Goal: Task Accomplishment & Management: Use online tool/utility

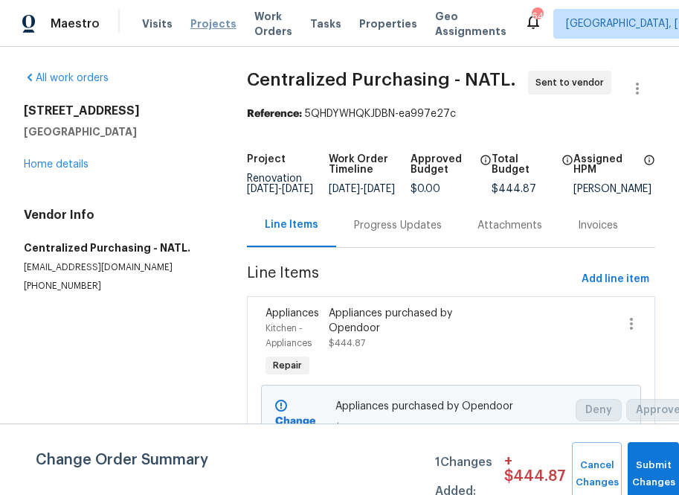
click at [195, 25] on span "Projects" at bounding box center [213, 23] width 46 height 15
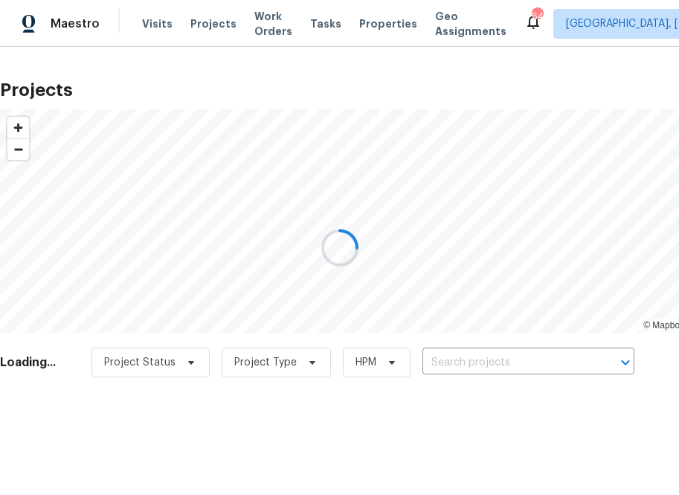
click at [466, 363] on div at bounding box center [339, 247] width 679 height 495
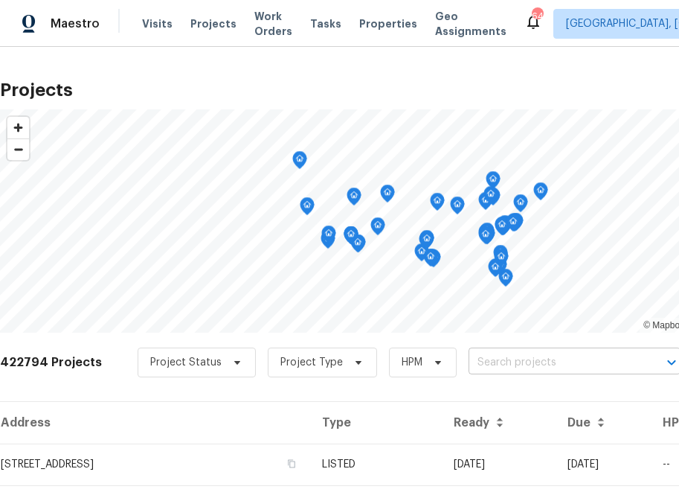
click at [479, 362] on input "text" at bounding box center [554, 362] width 170 height 23
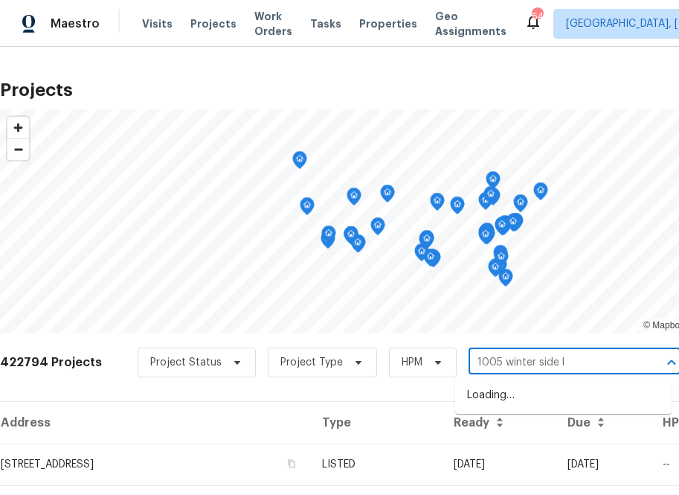
type input "1005 winter side ln"
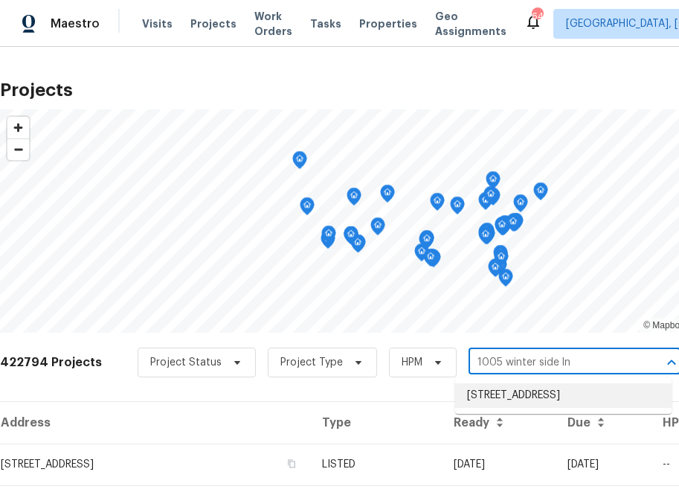
click at [482, 403] on li "[STREET_ADDRESS]" at bounding box center [563, 395] width 217 height 25
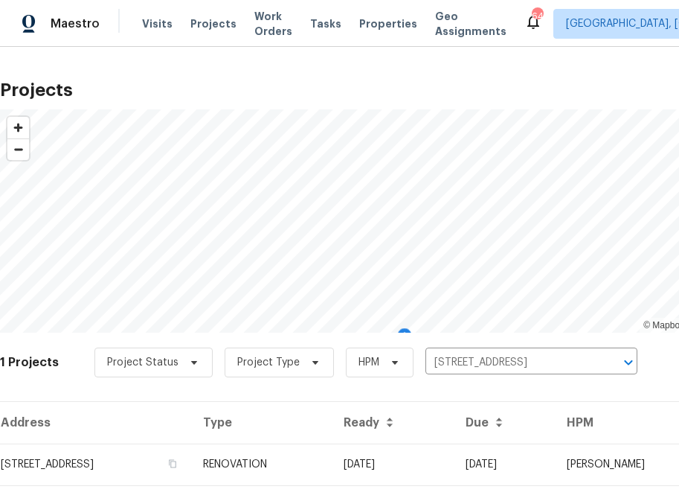
click at [155, 438] on th "Address" at bounding box center [95, 423] width 191 height 42
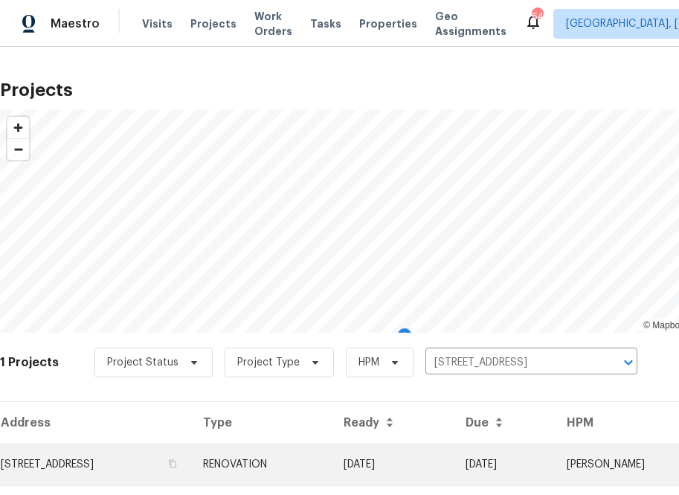
scroll to position [38, 0]
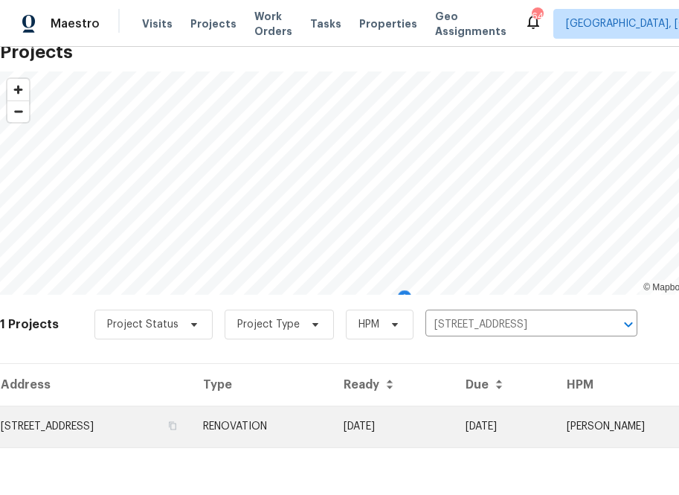
click at [147, 417] on td "[STREET_ADDRESS]" at bounding box center [95, 427] width 191 height 42
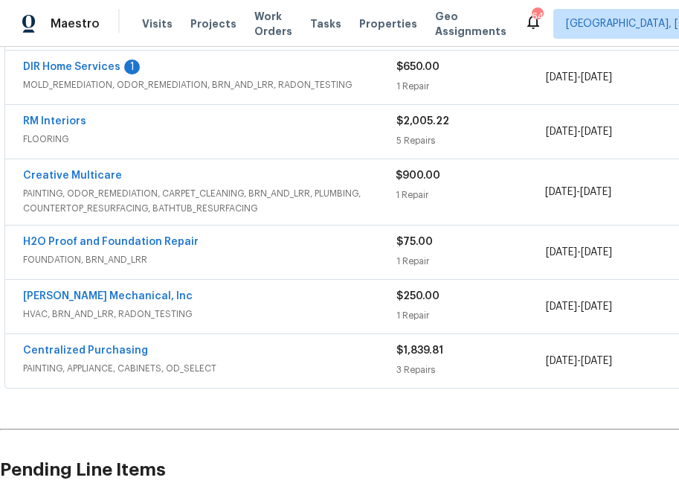
scroll to position [391, 161]
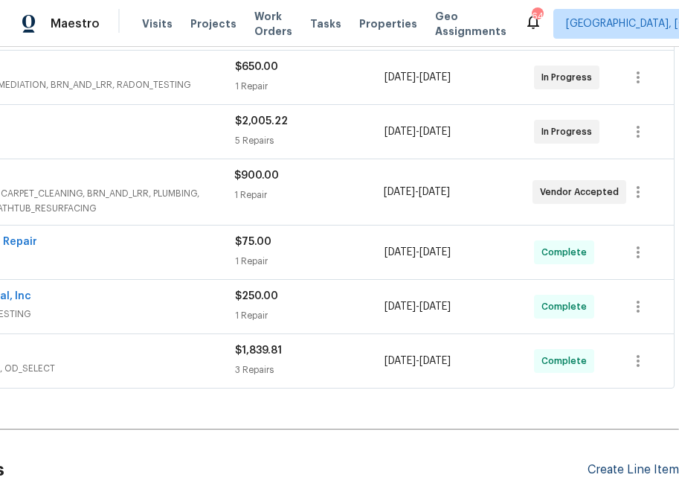
click at [627, 475] on div "Create Line Item" at bounding box center [634, 470] width 92 height 14
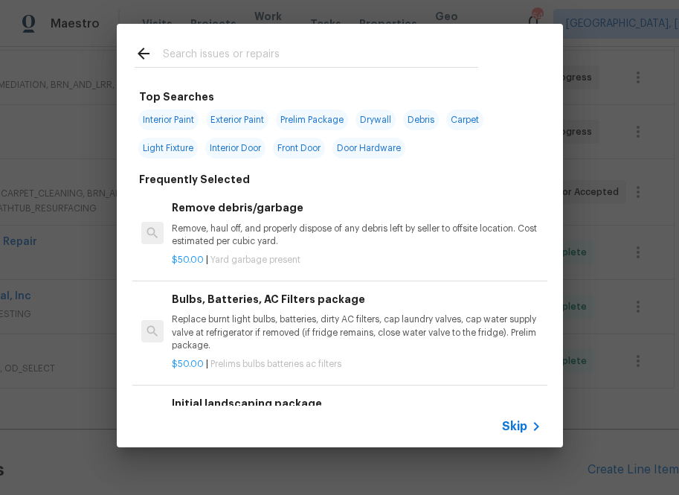
click at [528, 435] on div "Skip" at bounding box center [340, 427] width 446 height 42
click at [504, 422] on span "Skip" at bounding box center [514, 426] width 25 height 15
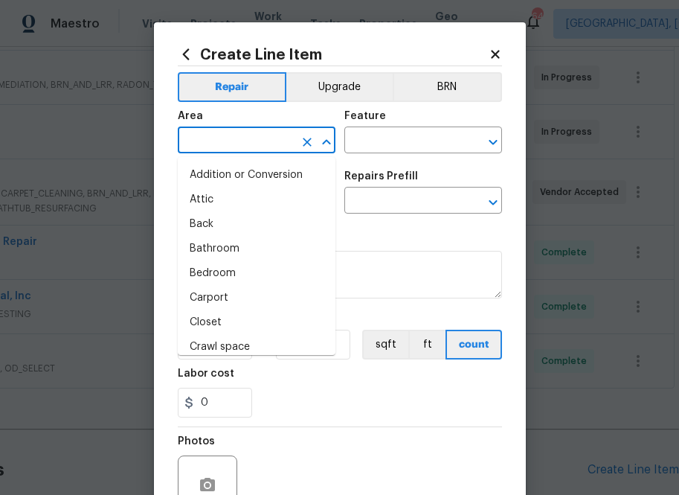
click at [214, 141] on input "text" at bounding box center [236, 141] width 116 height 23
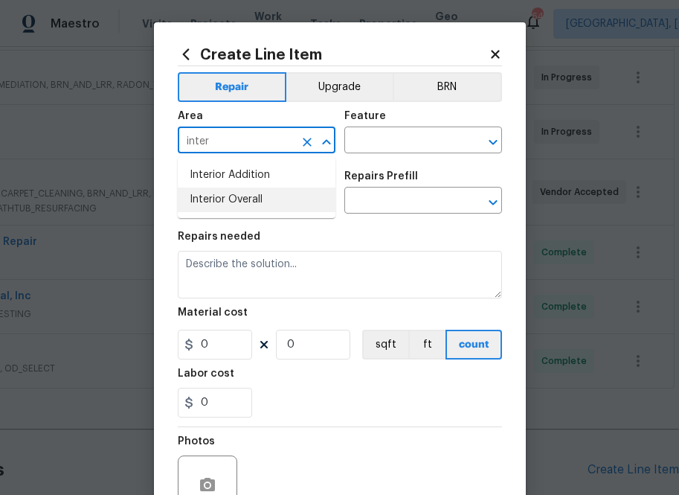
click at [209, 202] on li "Interior Overall" at bounding box center [257, 200] width 158 height 25
type input "Interior Overall"
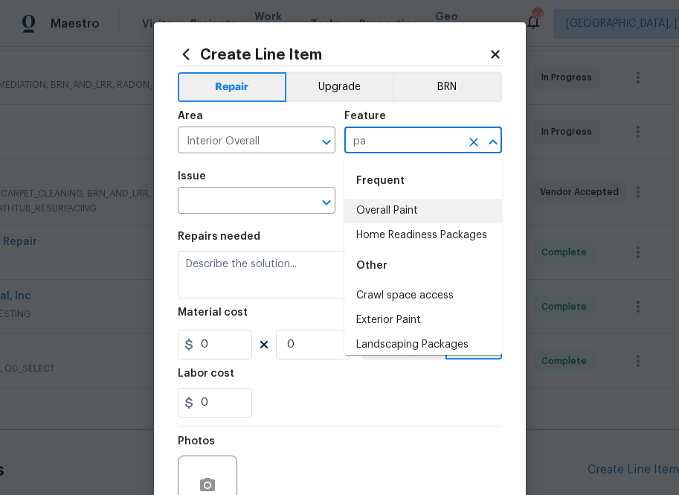
drag, startPoint x: 409, startPoint y: 200, endPoint x: 376, endPoint y: 203, distance: 33.6
click at [409, 200] on li "Overall Paint" at bounding box center [424, 211] width 158 height 25
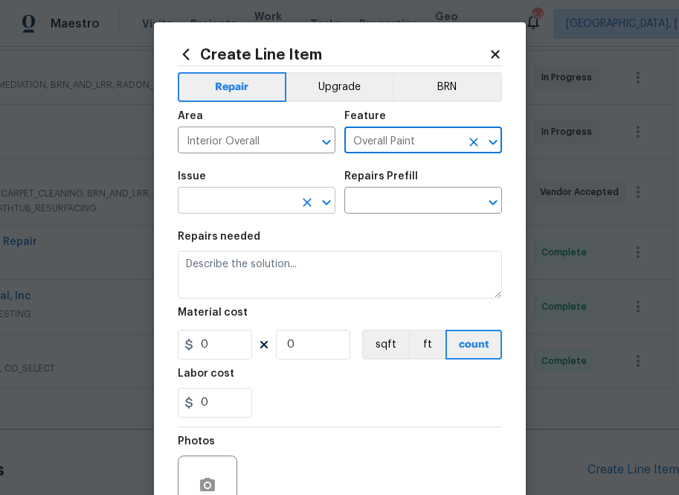
type input "Overall Paint"
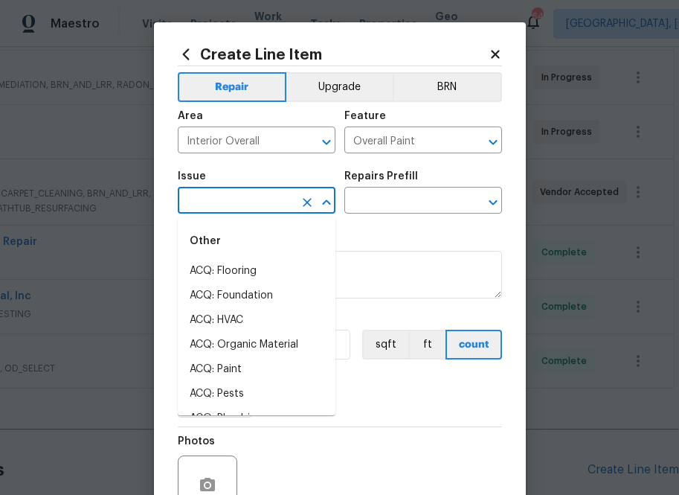
click at [278, 212] on input "text" at bounding box center [236, 201] width 116 height 23
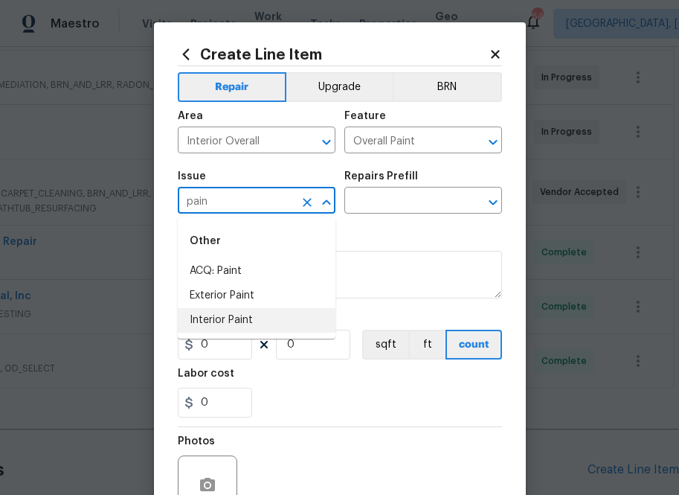
click at [283, 308] on li "Interior Paint" at bounding box center [257, 320] width 158 height 25
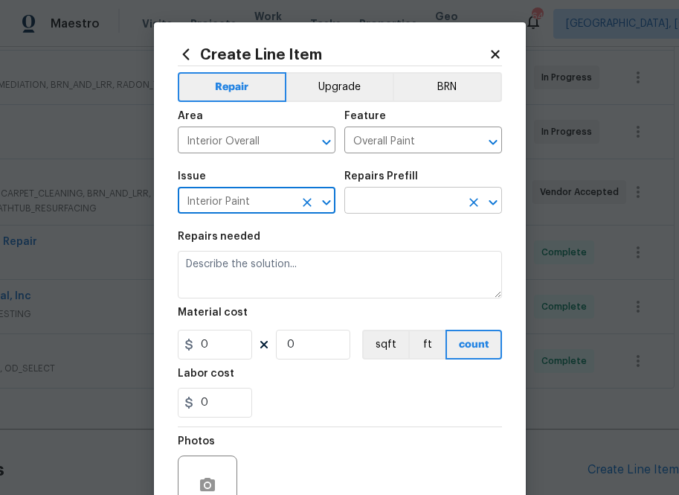
type input "Interior Paint"
click at [406, 200] on input "text" at bounding box center [403, 201] width 116 height 23
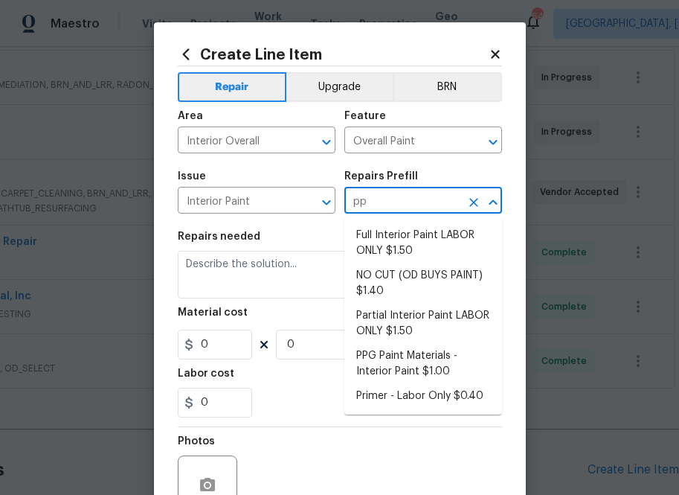
type input "ppg"
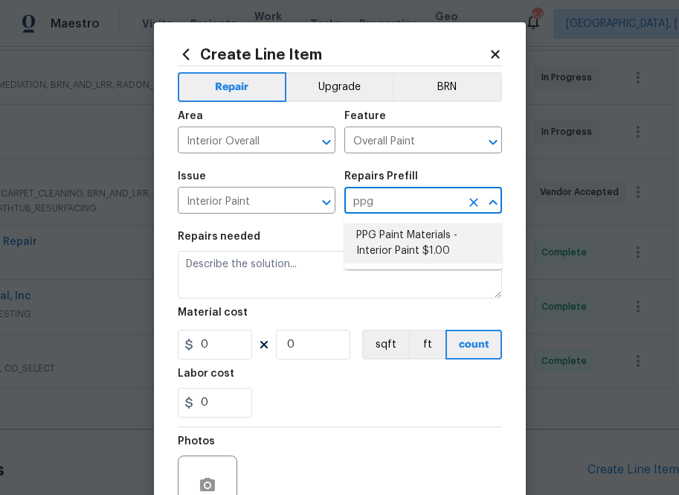
click at [409, 240] on li "PPG Paint Materials - Interior Paint $1.00" at bounding box center [424, 243] width 158 height 40
type textarea "PPG Paint Materials ordered by Opendoor"
type input "1"
type input "PPG Paint Materials - Interior Paint $1.00"
type input "1"
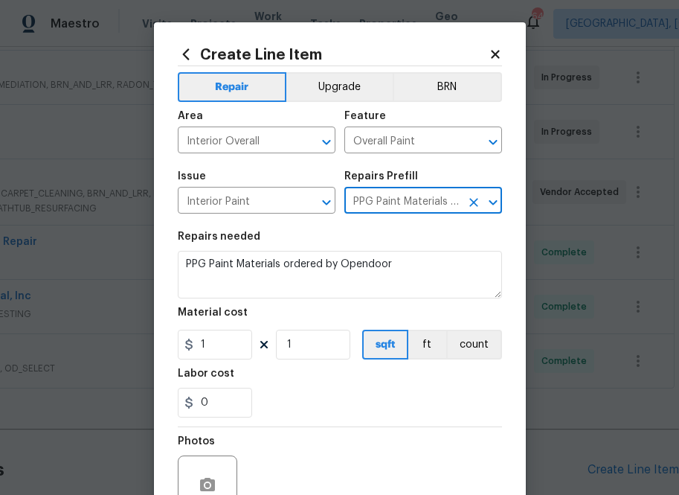
type input "PPG Paint Materials - Interior Paint $1.00"
click at [214, 350] on input "1" at bounding box center [215, 345] width 74 height 30
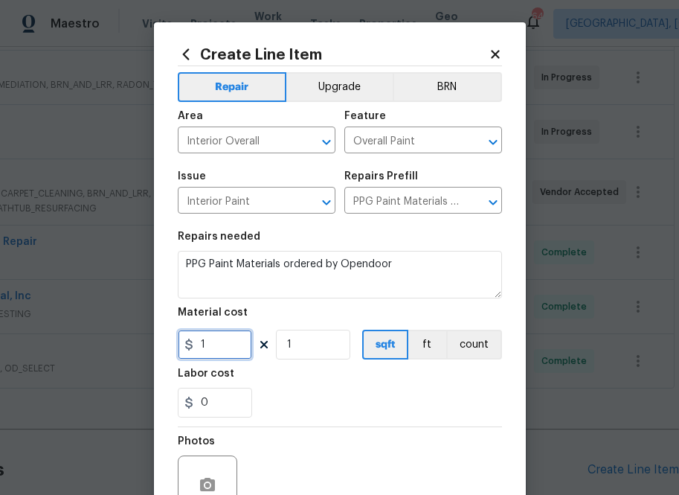
click at [214, 350] on input "1" at bounding box center [215, 345] width 74 height 30
paste input "62.38"
type input "62.38"
click at [316, 408] on div "0" at bounding box center [340, 403] width 324 height 30
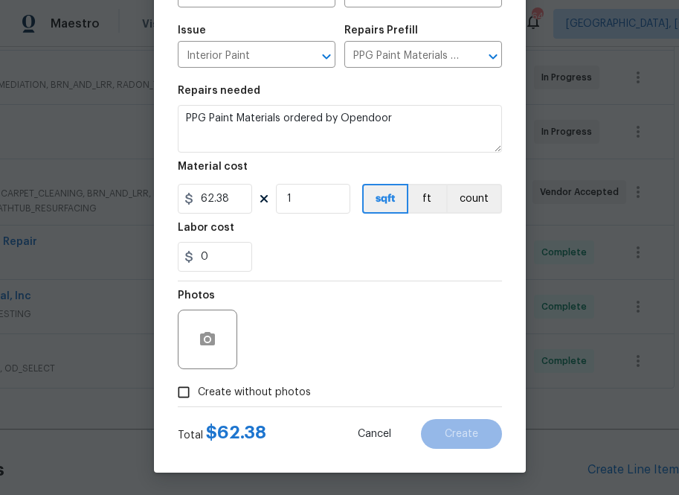
click at [254, 382] on label "Create without photos" at bounding box center [240, 392] width 141 height 28
click at [198, 382] on input "Create without photos" at bounding box center [184, 392] width 28 height 28
checkbox input "true"
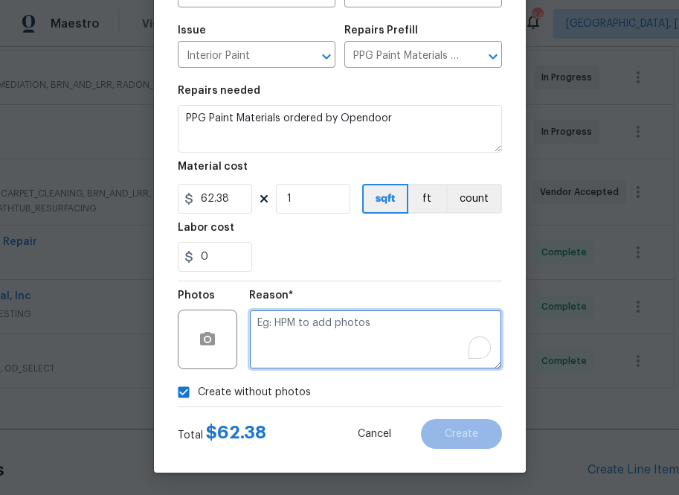
click at [304, 340] on textarea "To enrich screen reader interactions, please activate Accessibility in Grammarl…" at bounding box center [375, 340] width 253 height 60
type textarea "na"
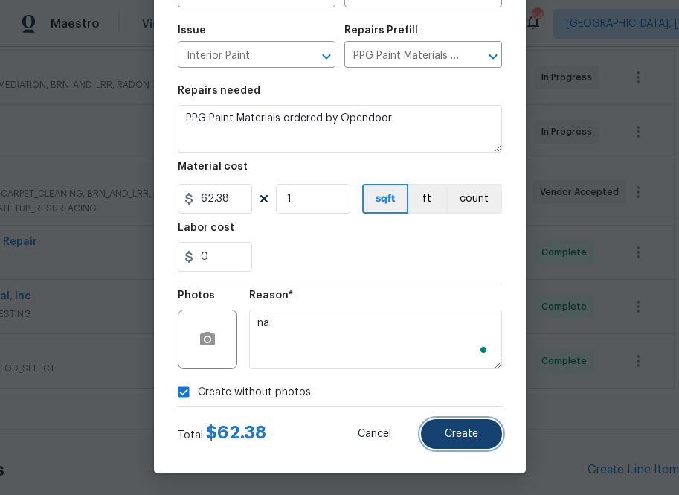
click at [450, 432] on span "Create" at bounding box center [461, 434] width 33 height 11
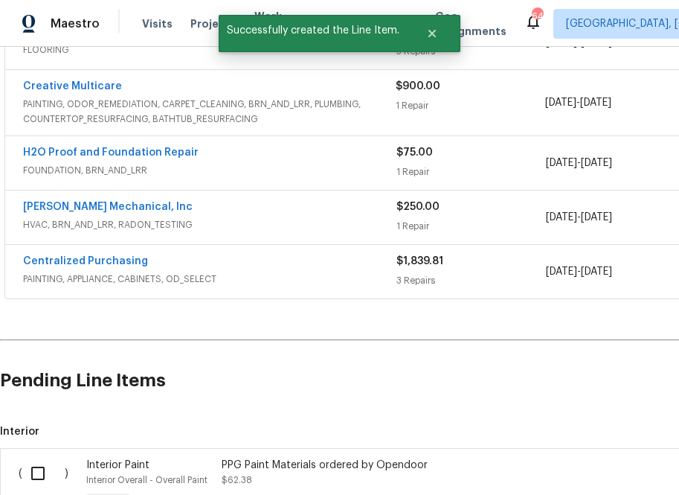
scroll to position [686, 0]
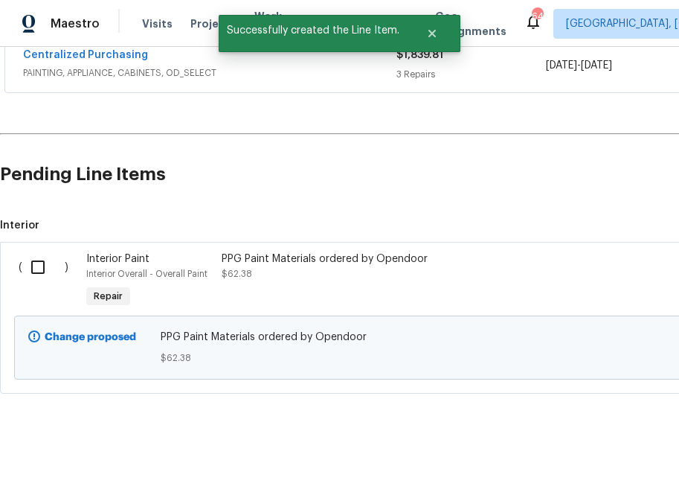
click at [42, 272] on input "checkbox" at bounding box center [43, 267] width 42 height 31
checkbox input "true"
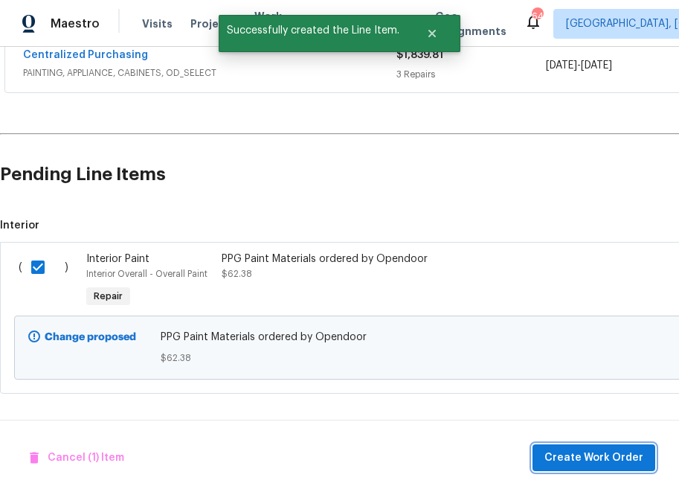
click at [565, 469] on button "Create Work Order" at bounding box center [594, 458] width 123 height 28
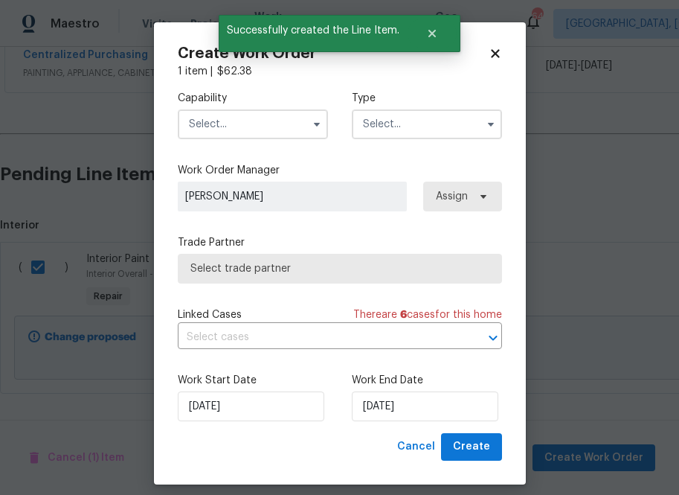
click at [282, 129] on input "text" at bounding box center [253, 124] width 150 height 30
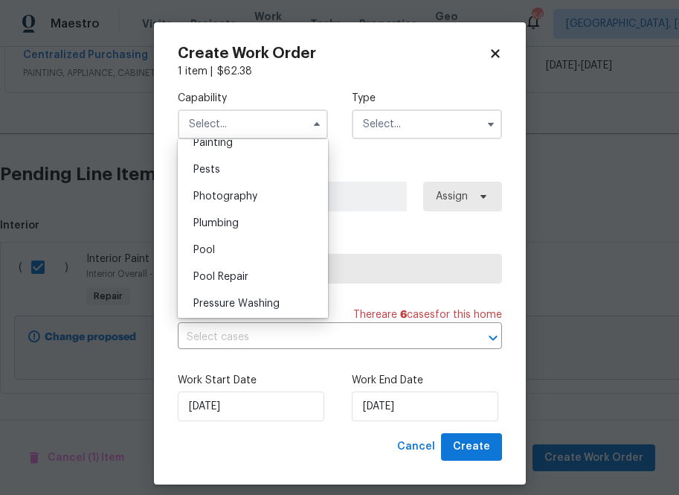
scroll to position [1258, 0]
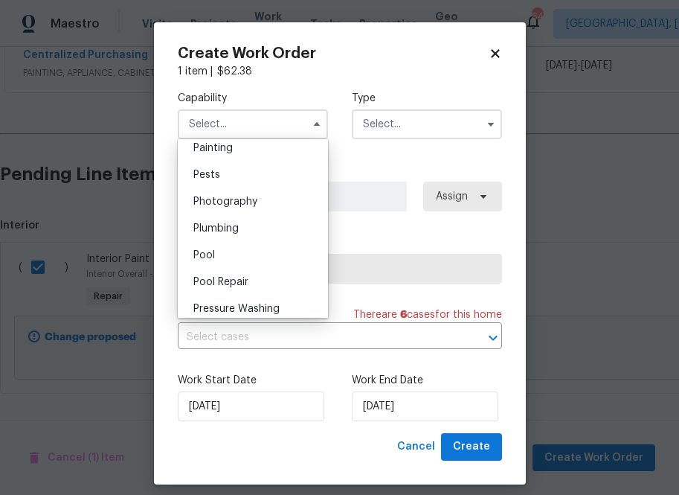
click at [263, 152] on div "Painting" at bounding box center [253, 148] width 143 height 27
type input "Painting"
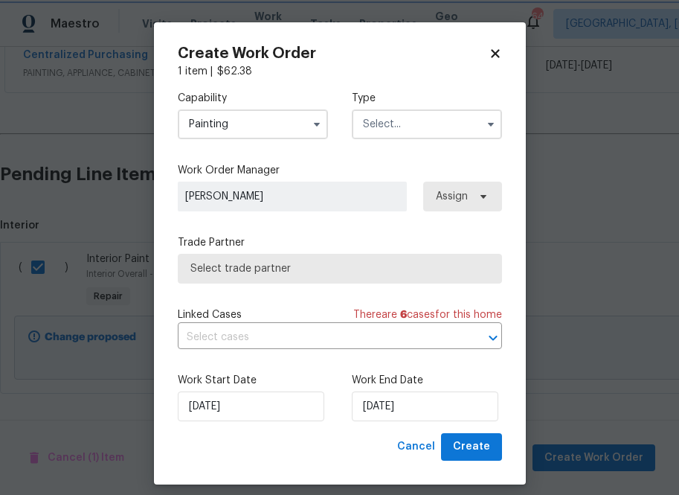
scroll to position [1223, 0]
click at [427, 124] on input "text" at bounding box center [427, 124] width 150 height 30
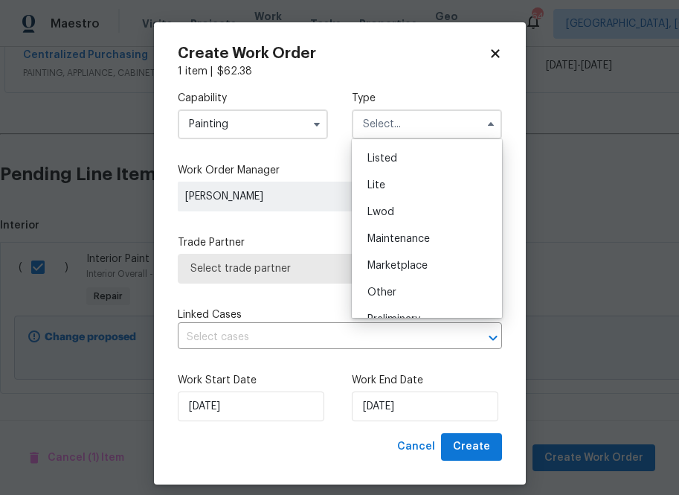
scroll to position [338, 0]
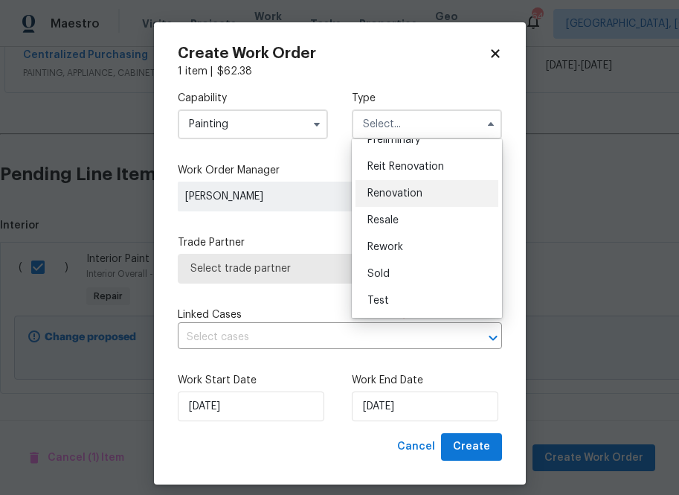
click at [420, 199] on div "Renovation" at bounding box center [427, 193] width 143 height 27
type input "Renovation"
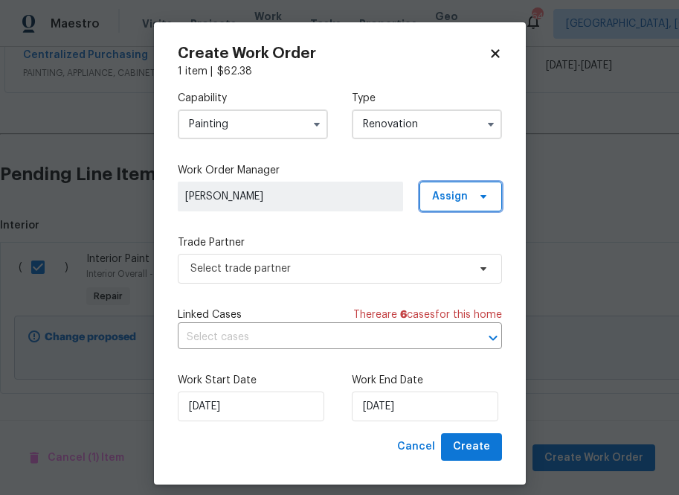
click at [460, 199] on span "Assign" at bounding box center [450, 196] width 36 height 15
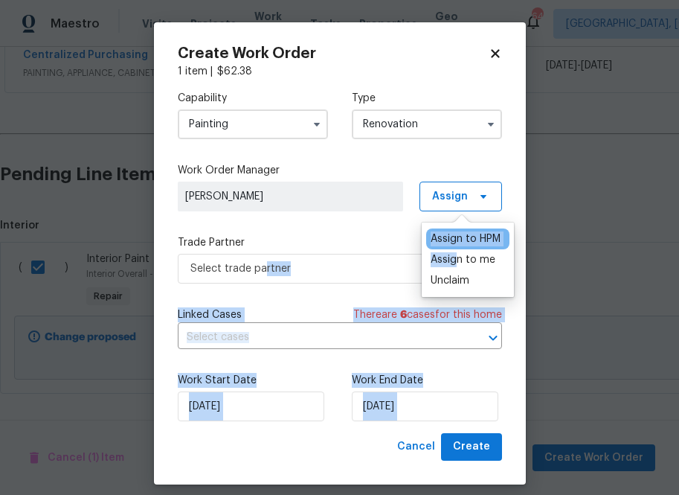
drag, startPoint x: 460, startPoint y: 260, endPoint x: 262, endPoint y: 269, distance: 198.1
click at [261, 270] on body "Maestro Visits Projects Work Orders Tasks Properties Geo Assignments 646 [GEOGR…" at bounding box center [339, 247] width 679 height 495
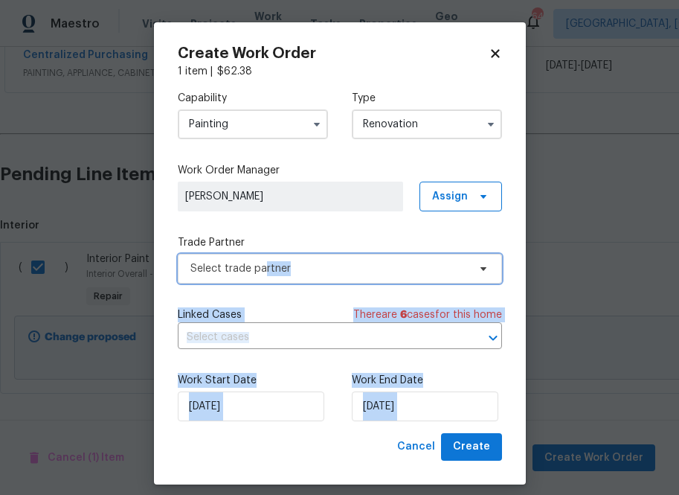
click at [262, 269] on span "Select trade partner" at bounding box center [329, 268] width 278 height 15
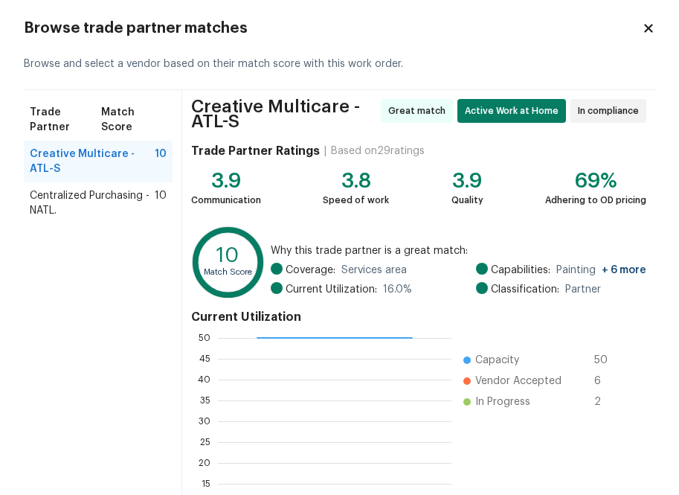
scroll to position [33, 0]
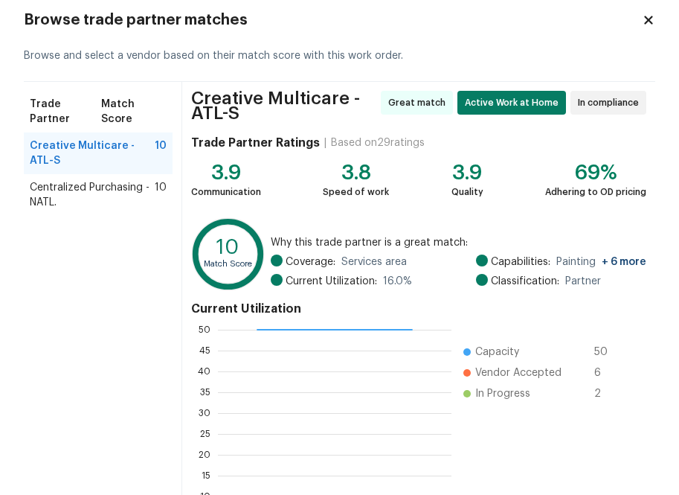
click at [58, 269] on div "Trade Partner Match Score Creative Multicare - ATL-S 10 Centralized Purchasing …" at bounding box center [103, 318] width 158 height 472
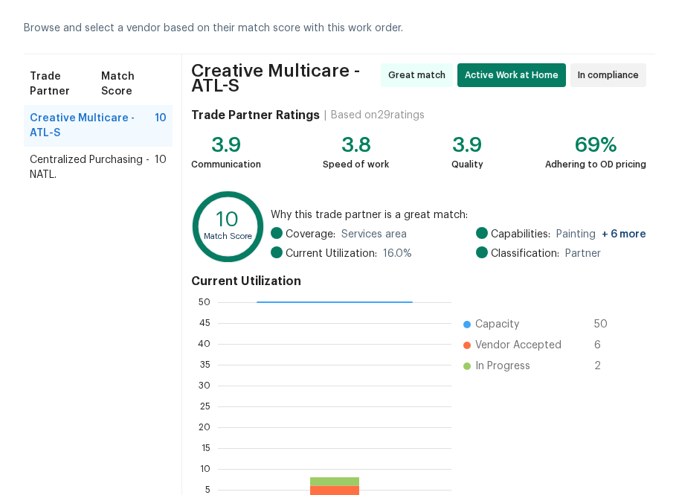
scroll to position [63, 0]
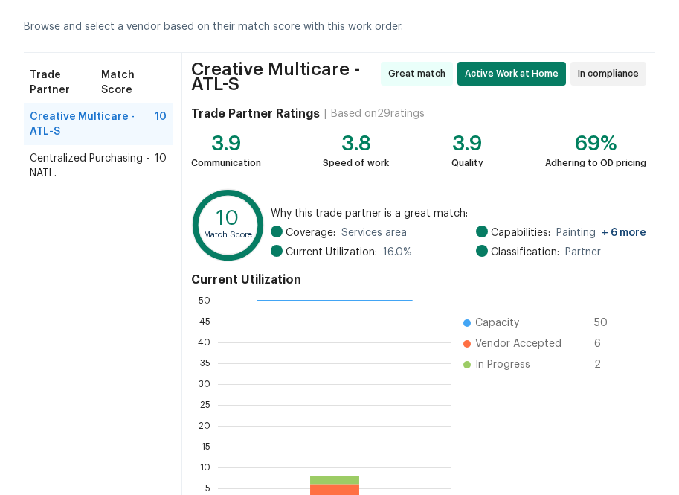
click at [101, 151] on span "Centralized Purchasing - NATL." at bounding box center [92, 166] width 125 height 30
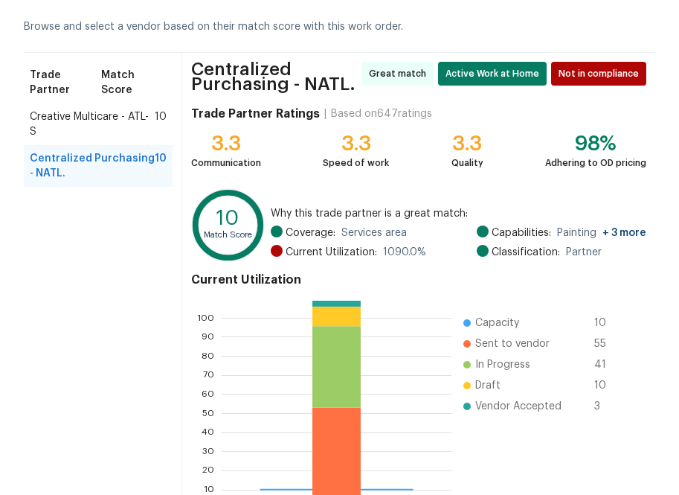
scroll to position [166, 0]
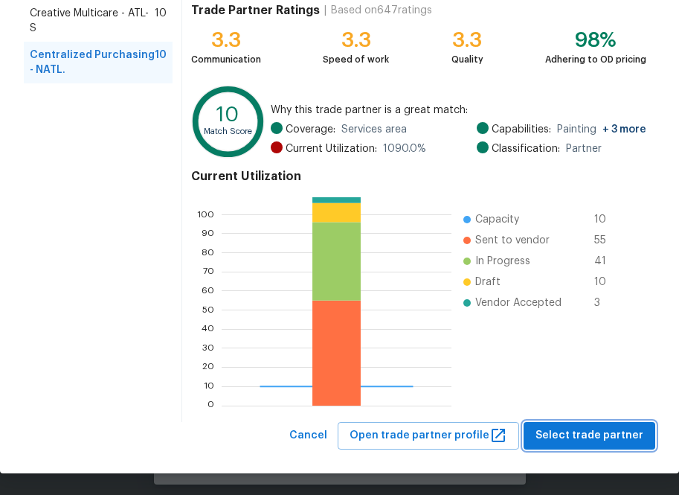
click at [593, 435] on span "Select trade partner" at bounding box center [590, 435] width 108 height 19
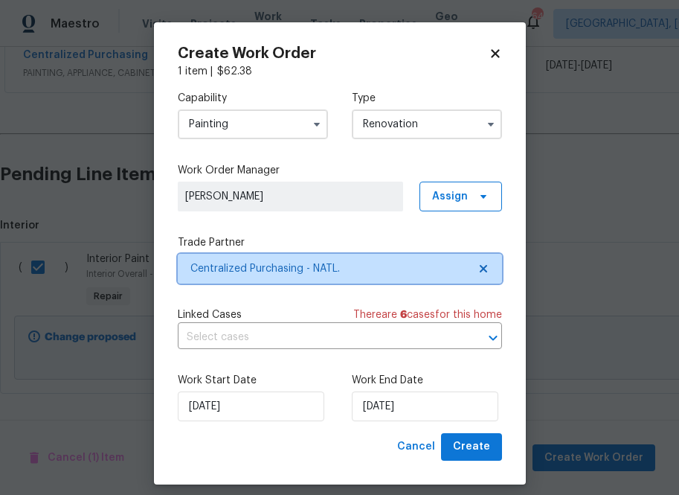
scroll to position [0, 0]
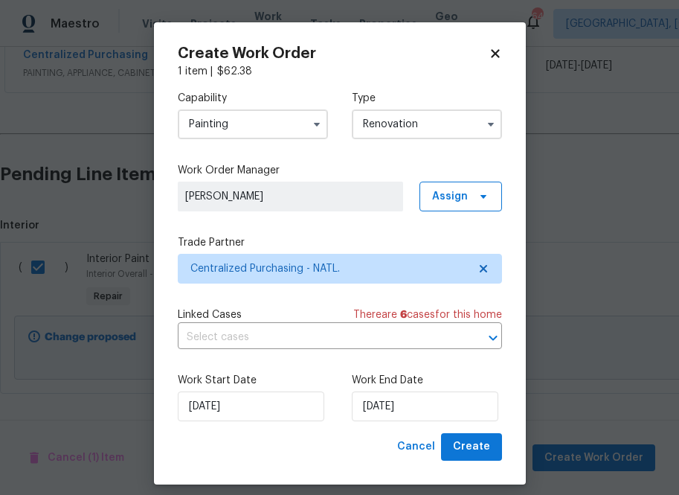
click at [439, 222] on div "Capability Painting Type Renovation Work Order Manager [PERSON_NAME] Assign Tra…" at bounding box center [340, 256] width 324 height 354
click at [439, 198] on span "Assign" at bounding box center [450, 196] width 36 height 15
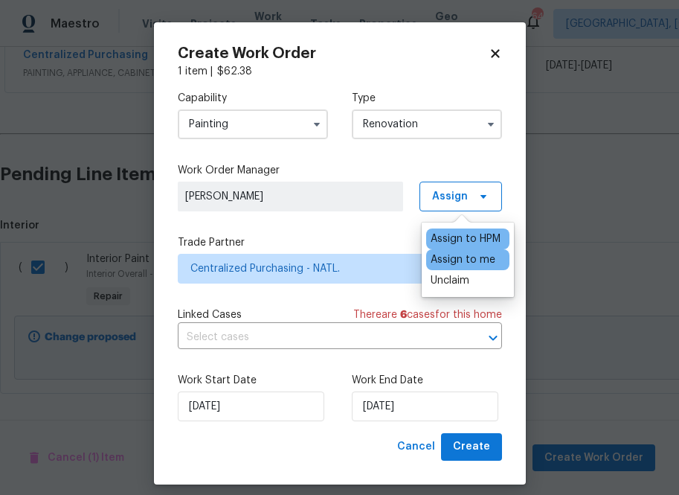
click at [446, 260] on div "Assign to me" at bounding box center [463, 259] width 65 height 15
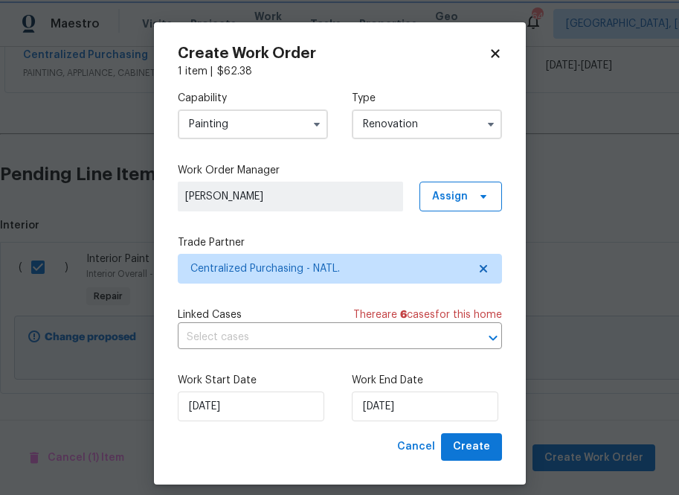
click at [329, 252] on div "Trade Partner Centralized Purchasing - NATL." at bounding box center [340, 259] width 324 height 48
click at [489, 438] on span "Create" at bounding box center [471, 447] width 37 height 19
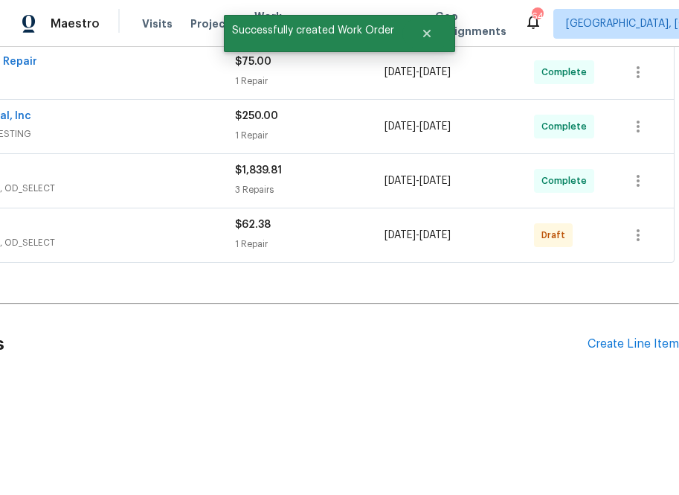
scroll to position [571, 0]
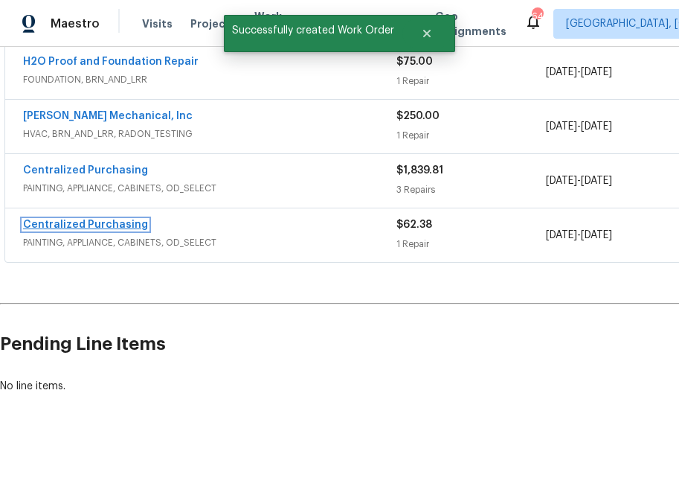
click at [62, 228] on link "Centralized Purchasing" at bounding box center [85, 225] width 125 height 10
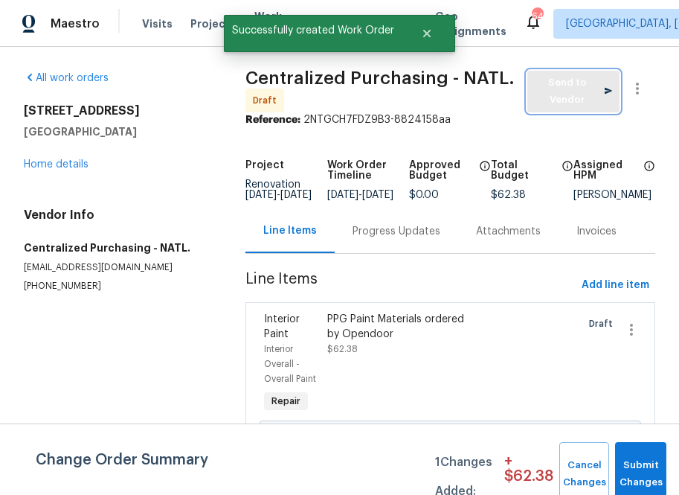
click at [568, 96] on span "Send to Vendor" at bounding box center [573, 91] width 77 height 34
